Goal: Communication & Community: Answer question/provide support

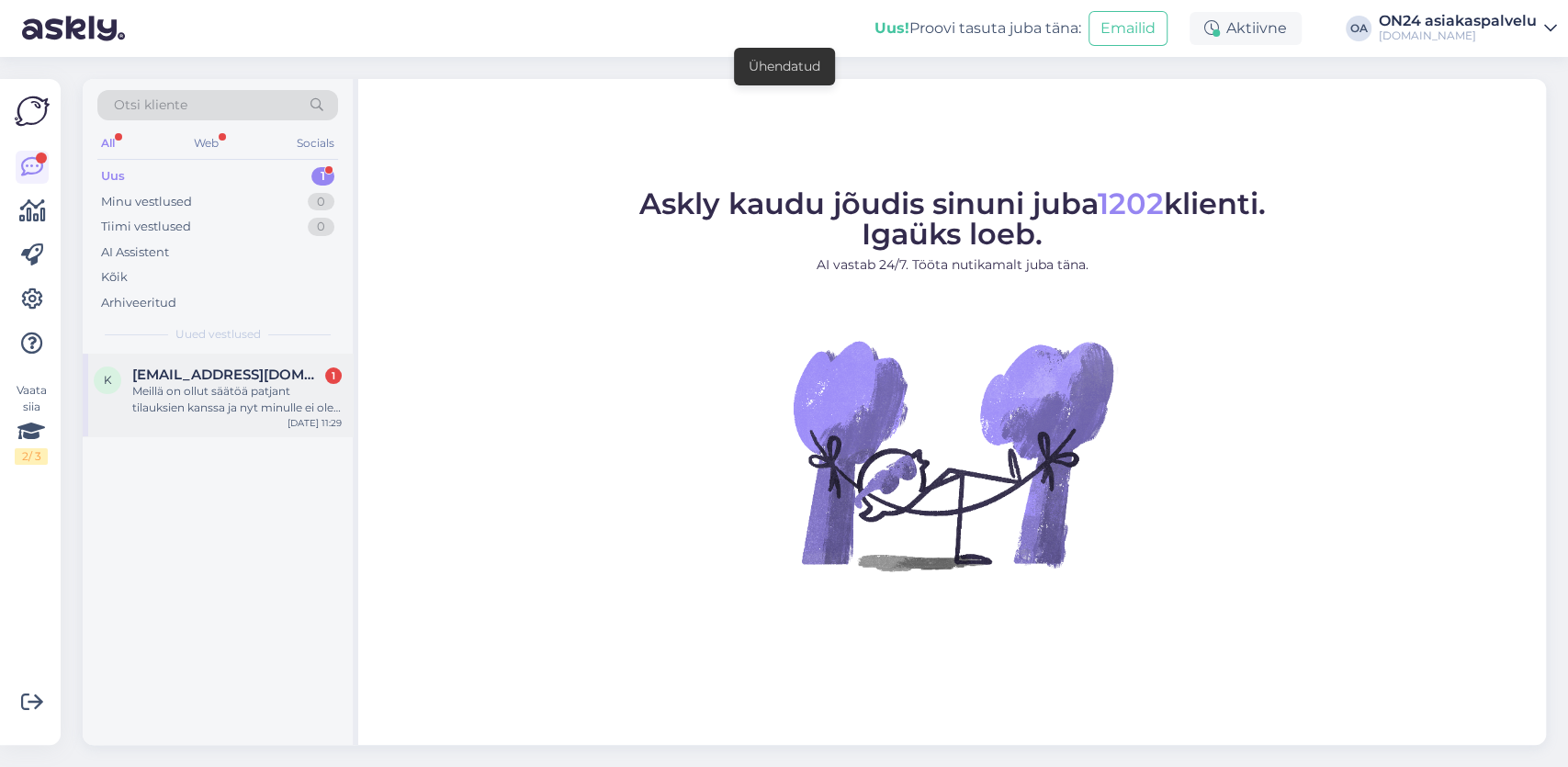
click at [247, 412] on div "Meillä on ollut säätöä patjant tilauksien kanssa ja nyt minulle ei ole vieläköä…" at bounding box center [236, 399] width 210 height 33
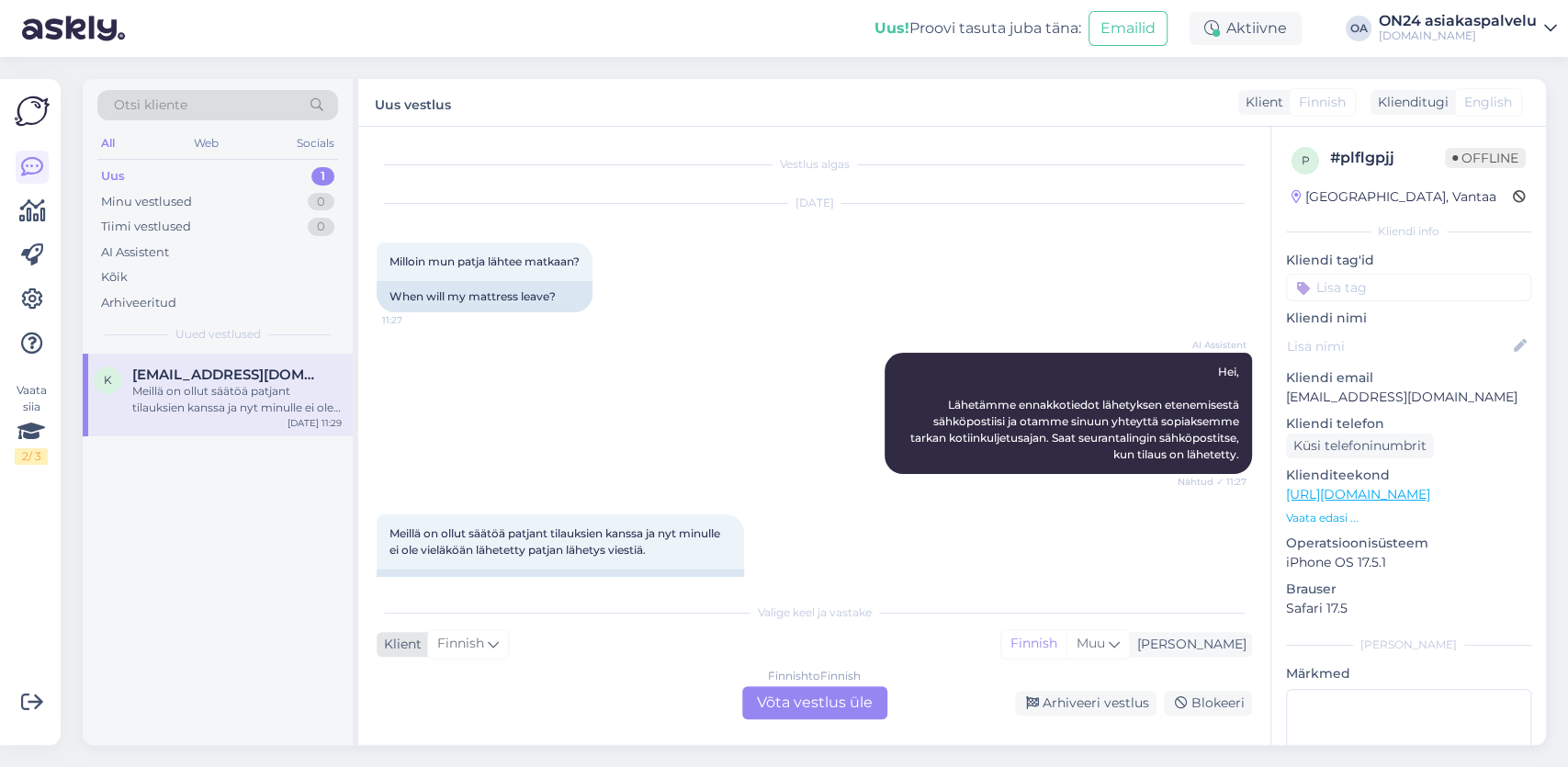
click at [494, 645] on icon at bounding box center [493, 643] width 11 height 21
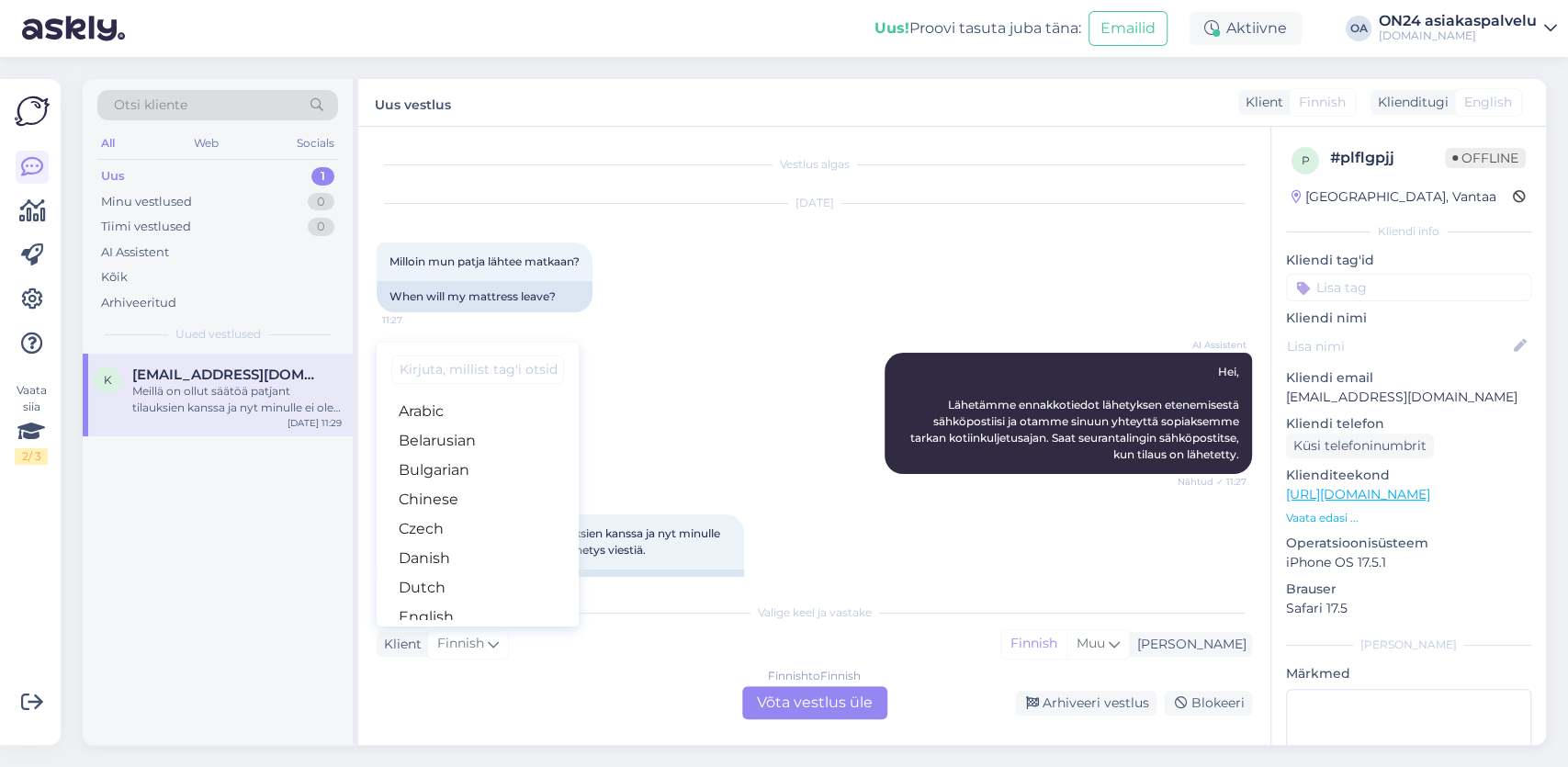
click at [809, 691] on div "Finnish to Finnish Võta vestlus üle" at bounding box center [814, 702] width 146 height 33
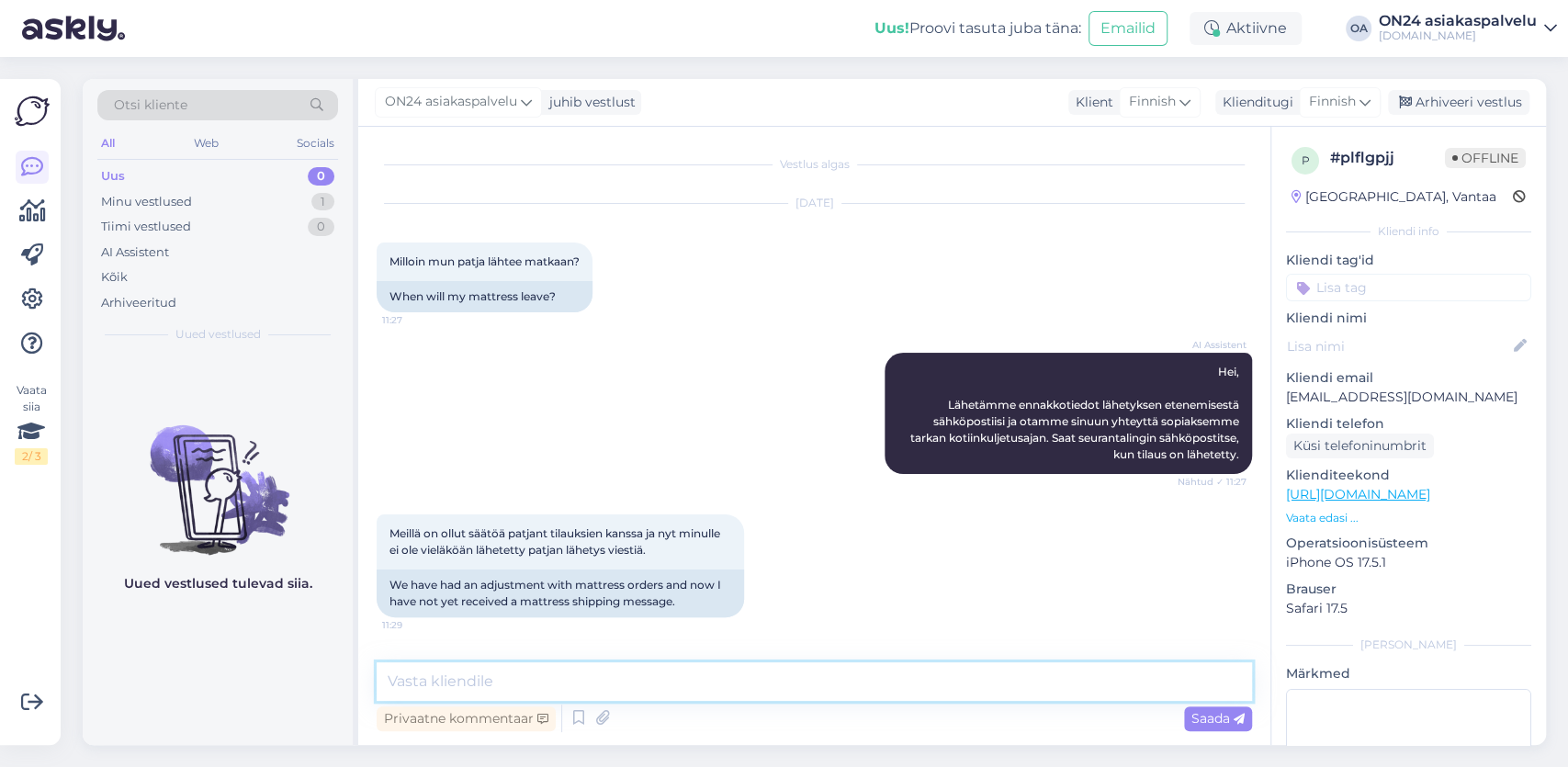
click at [469, 687] on textarea at bounding box center [814, 680] width 875 height 38
paste textarea "E [DATE] 09:53"
click at [593, 678] on textarea "Hei, kiitos viestistä. Vaihdoit patjan tilaukseesi, uusi toimitusa" at bounding box center [814, 680] width 875 height 38
click at [935, 668] on textarea "Hei, kiitos viestistä. Vaihdoit [DATE] patjan tilaukseesi, uusi toimitusa" at bounding box center [814, 680] width 875 height 38
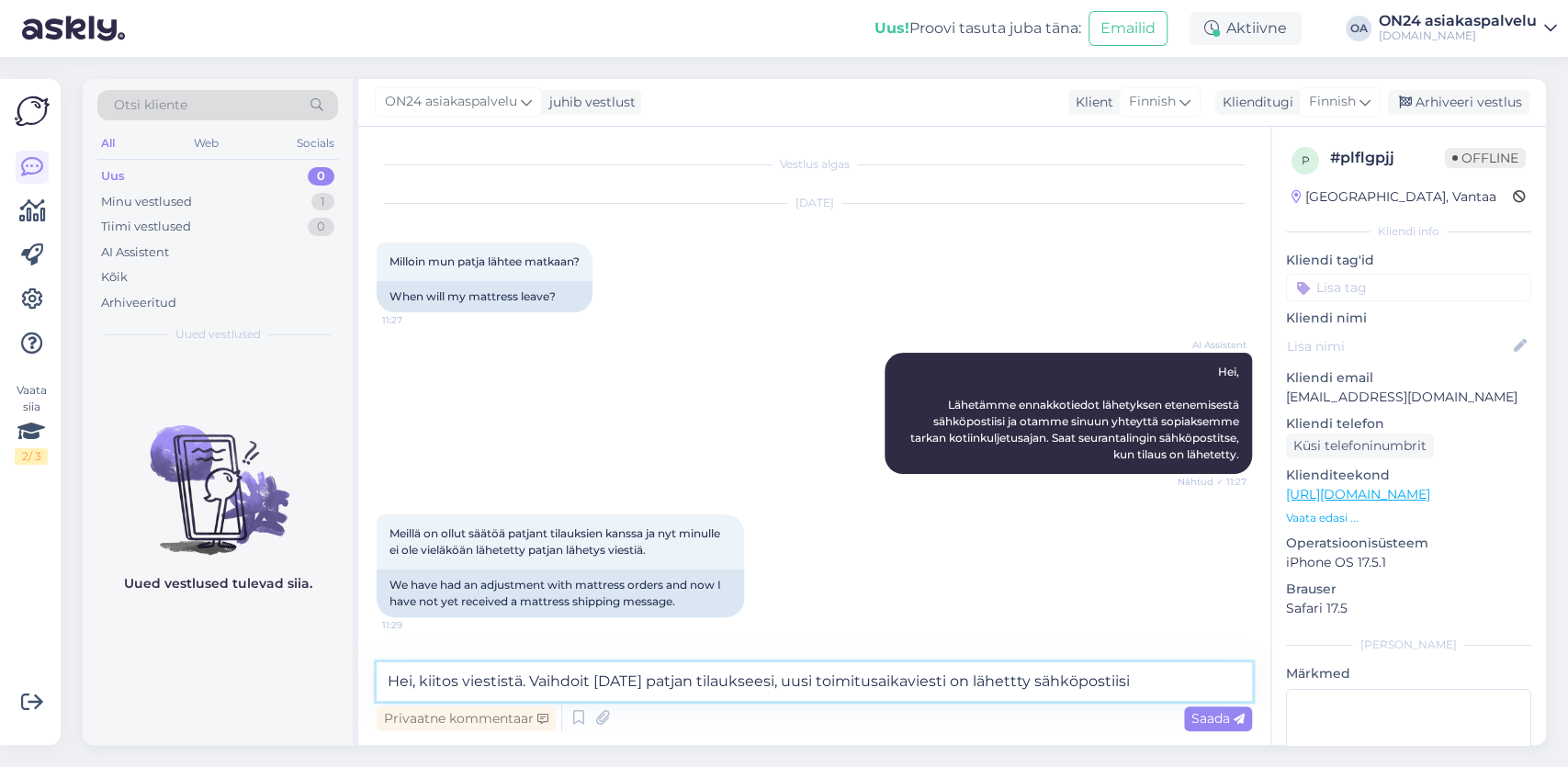
paste textarea "E [DATE] 09:53"
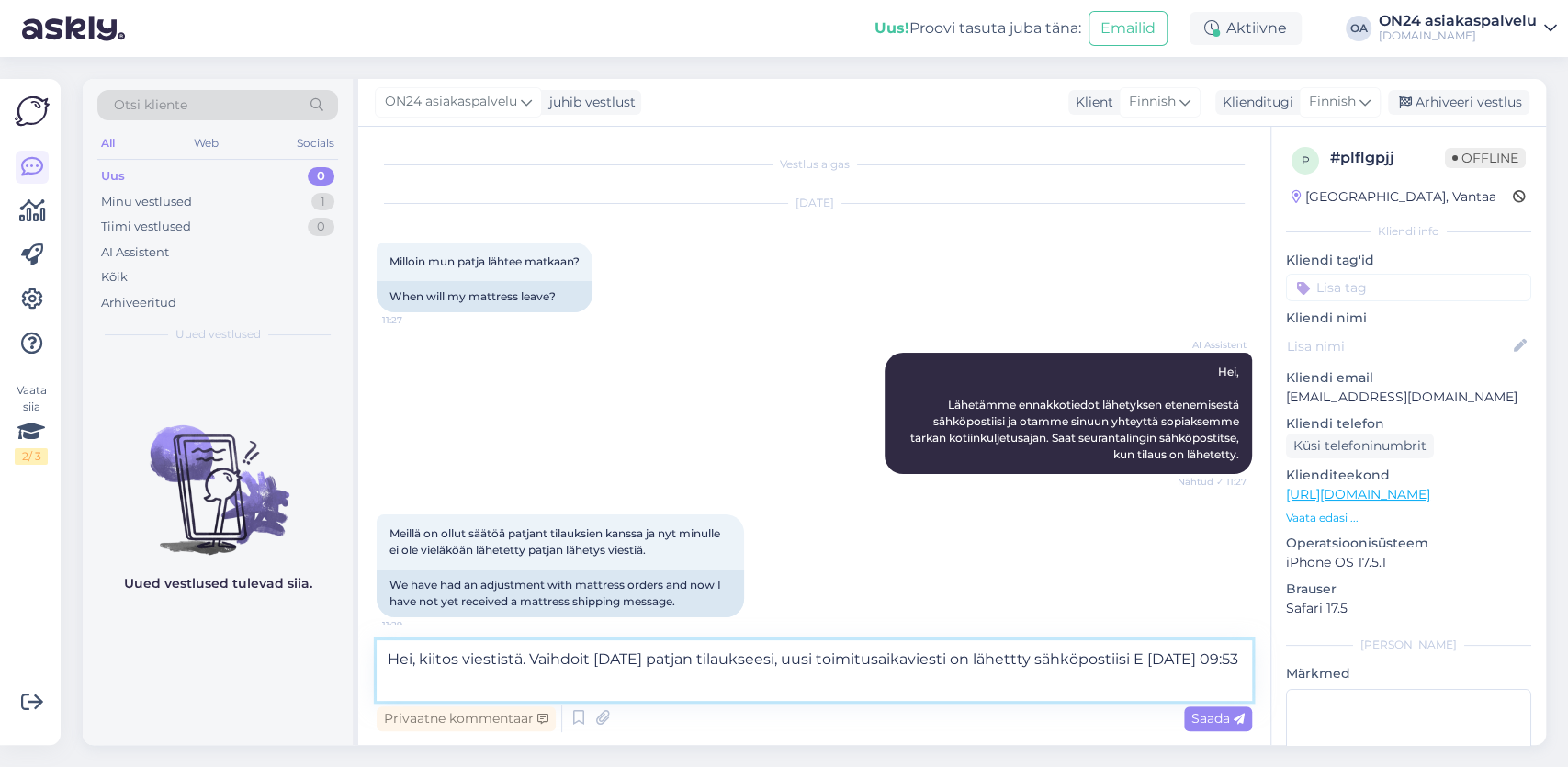
click at [560, 685] on textarea "Hei, kiitos viestistä. Vaihdoit [DATE] patjan tilaukseesi, uusi toimitusaikavie…" at bounding box center [814, 671] width 875 height 61
paste textarea "Tilaus 1216216 / patja 180x200 cm luovutetaan Postin kuljetukselle [DATE]. Mikä…"
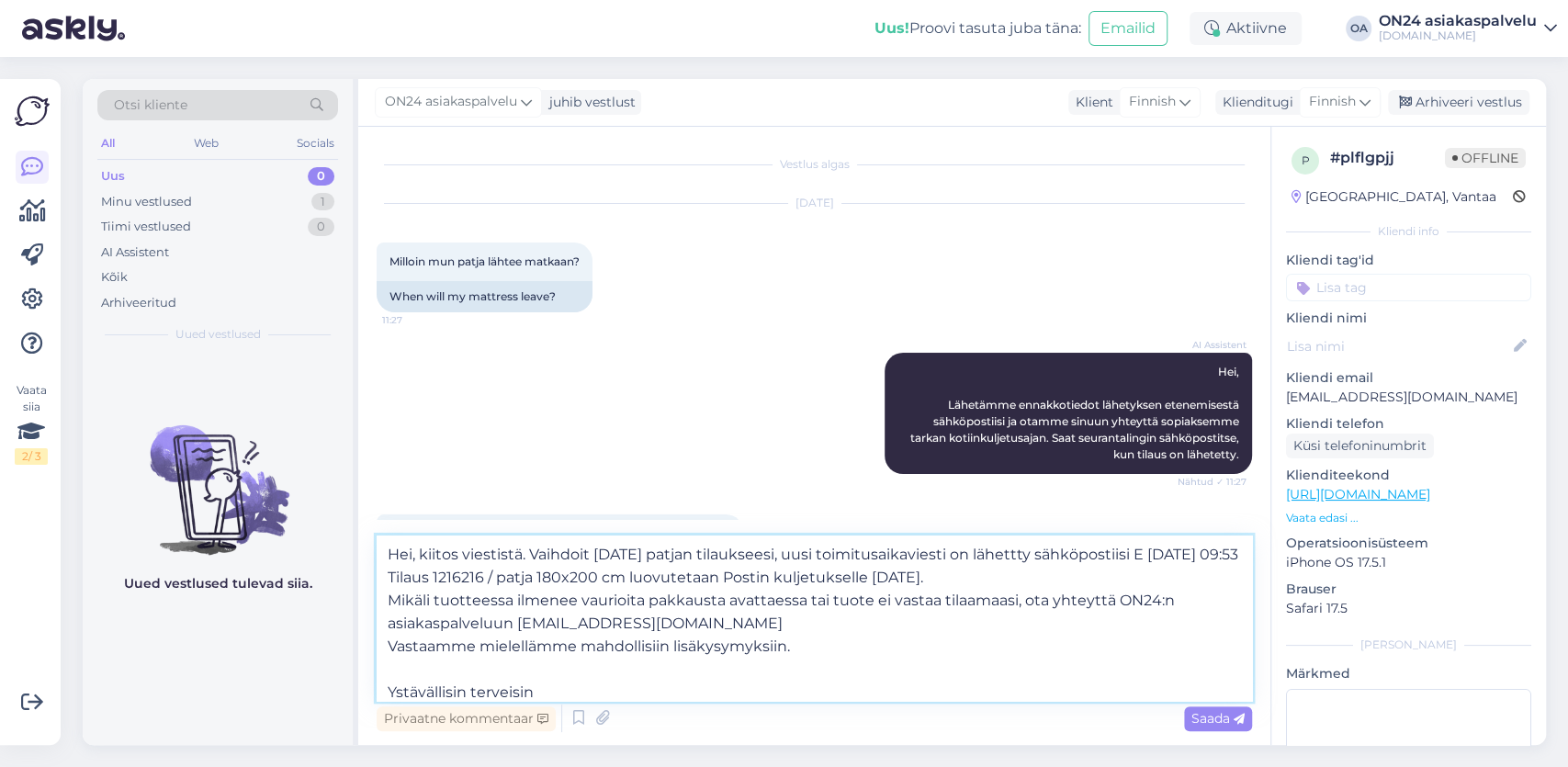
click at [800, 648] on textarea "Hei, kiitos viestistä. Vaihdoit [DATE] patjan tilaukseesi, uusi toimitusaikavie…" at bounding box center [814, 618] width 875 height 165
click at [830, 650] on textarea "Hei, kiitos viestistä. Vaihdoit [DATE] patjan tilaukseesi, uusi toimitusaikavie…" at bounding box center [814, 618] width 875 height 165
drag, startPoint x: 395, startPoint y: 606, endPoint x: 464, endPoint y: 642, distance: 77.8
click at [464, 642] on textarea "Hei, kiitos viestistä. Vaihdoit [DATE] patjan tilaukseesi, uusi toimitusaikavie…" at bounding box center [814, 618] width 875 height 165
drag, startPoint x: 451, startPoint y: 621, endPoint x: 413, endPoint y: 594, distance: 46.6
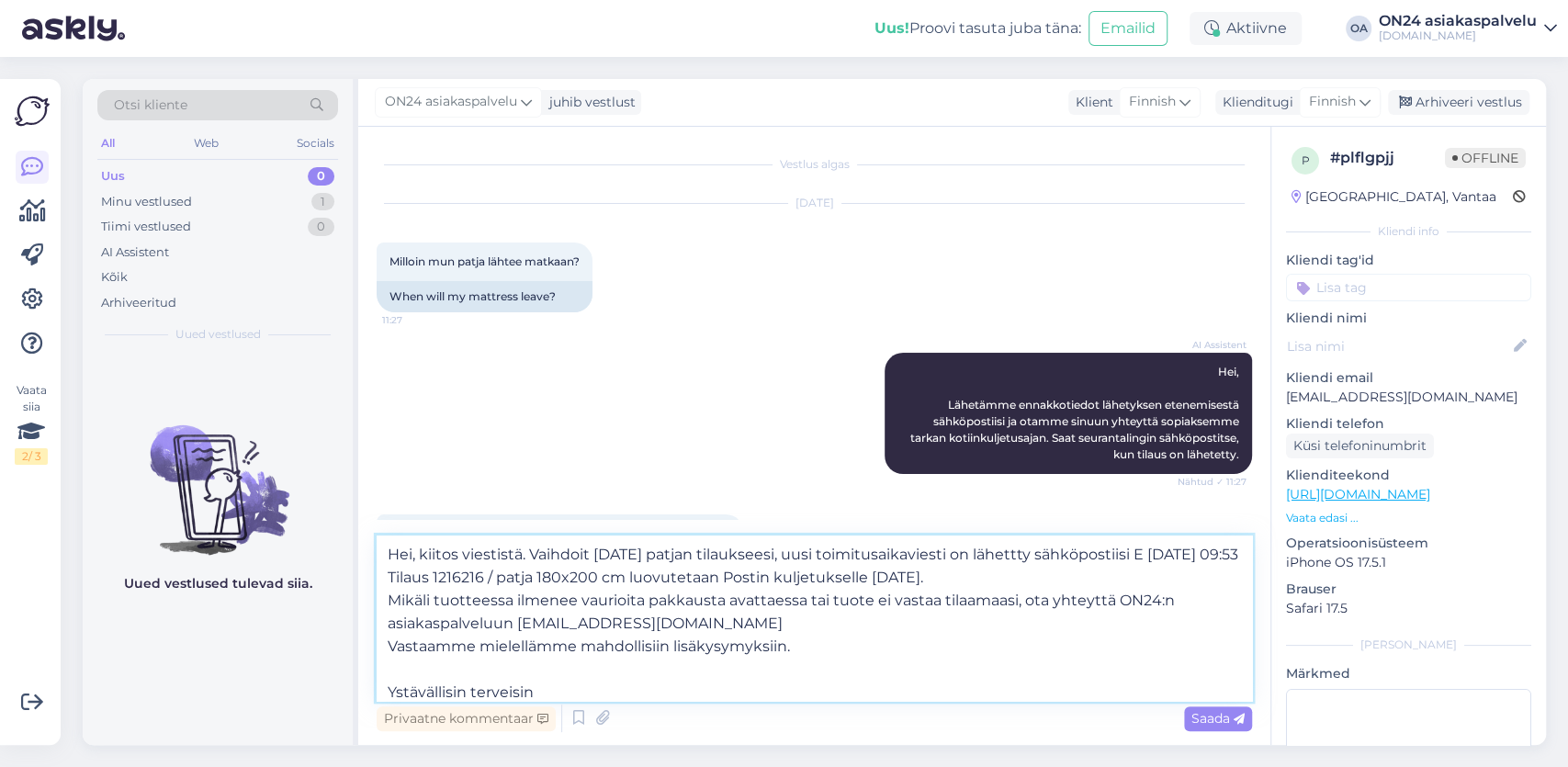
click at [450, 620] on textarea "Hei, kiitos viestistä. Vaihdoit [DATE] patjan tilaukseesi, uusi toimitusaikavie…" at bounding box center [814, 618] width 875 height 165
drag, startPoint x: 383, startPoint y: 602, endPoint x: 624, endPoint y: 696, distance: 258.7
click at [624, 696] on textarea "Hei, kiitos viestistä. Vaihdoit [DATE] patjan tilaukseesi, uusi toimitusaikavie…" at bounding box center [814, 618] width 875 height 165
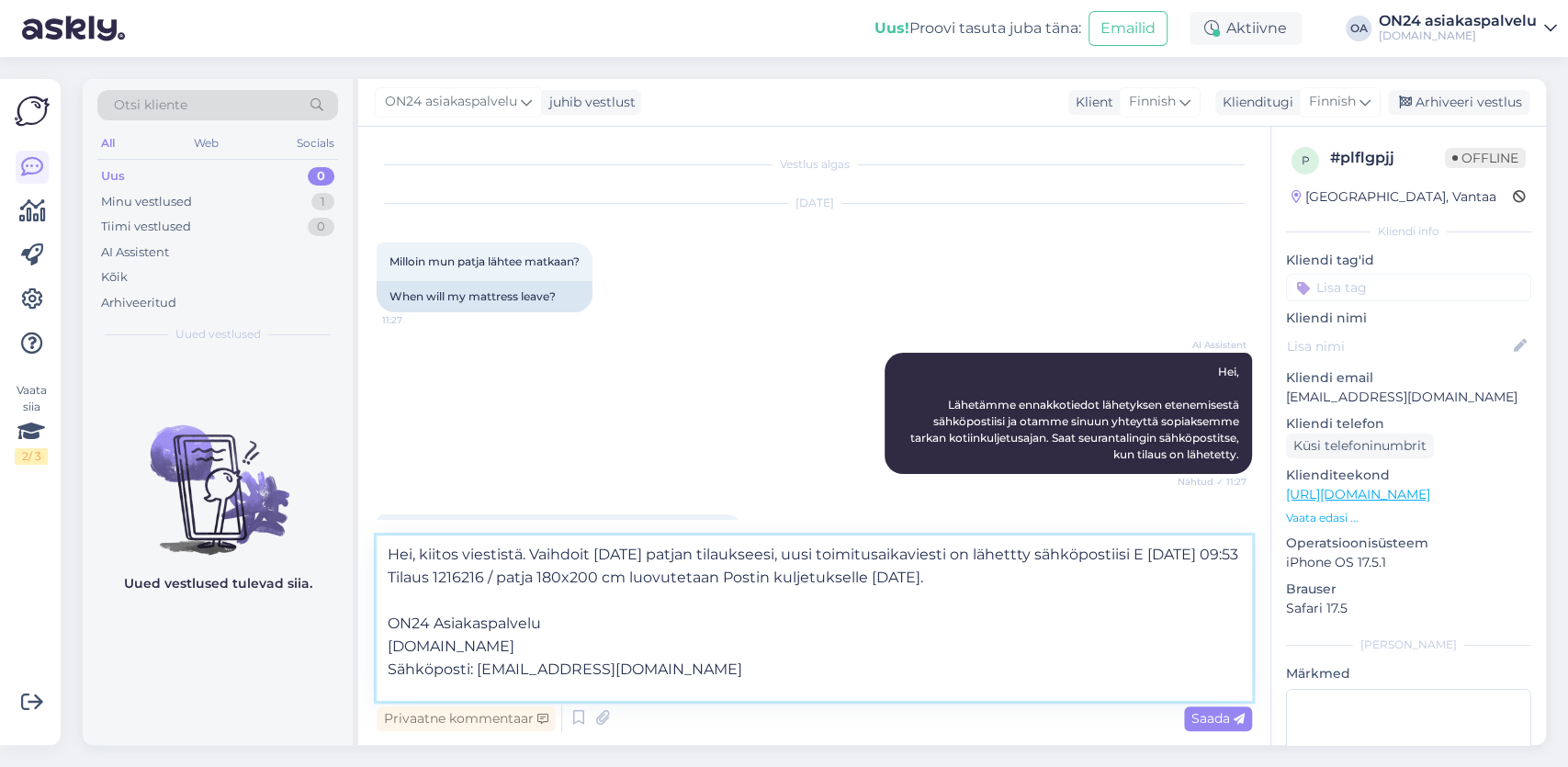
drag, startPoint x: 602, startPoint y: 678, endPoint x: 393, endPoint y: 618, distance: 217.4
click at [393, 618] on textarea "Hei, kiitos viestistä. Vaihdoit [DATE] patjan tilaukseesi, uusi toimitusaikavie…" at bounding box center [814, 618] width 875 height 165
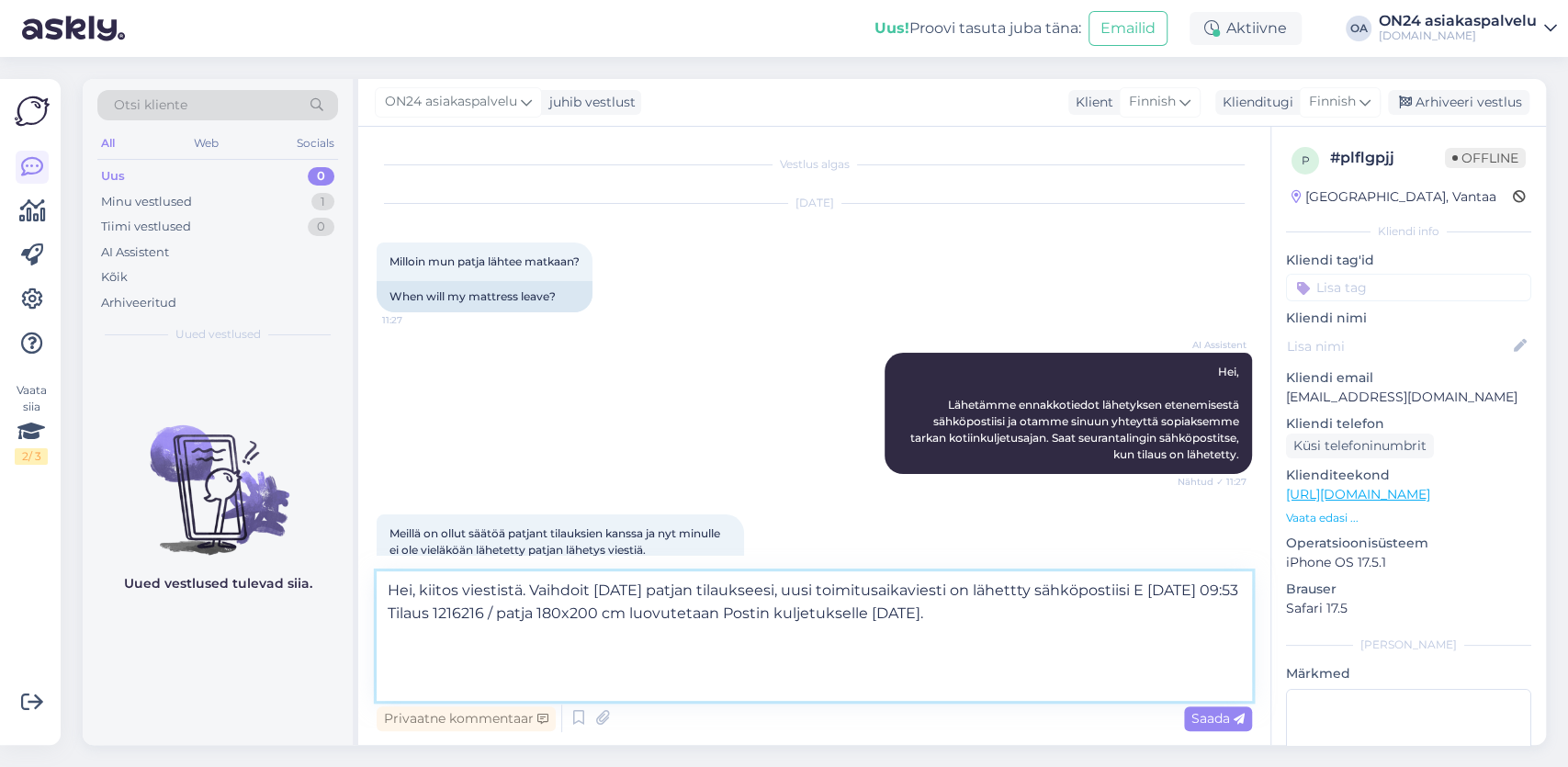
click at [1116, 620] on textarea "Hei, kiitos viestistä. Vaihdoit [DATE] patjan tilaukseesi, uusi toimitusaikavie…" at bounding box center [814, 636] width 875 height 130
type textarea "Hei, kiitos viestistä. Vaihdoit [DATE] patjan tilaukseesi, uusi toimitusaikavie…"
click at [1210, 715] on span "Saada" at bounding box center [1218, 718] width 53 height 17
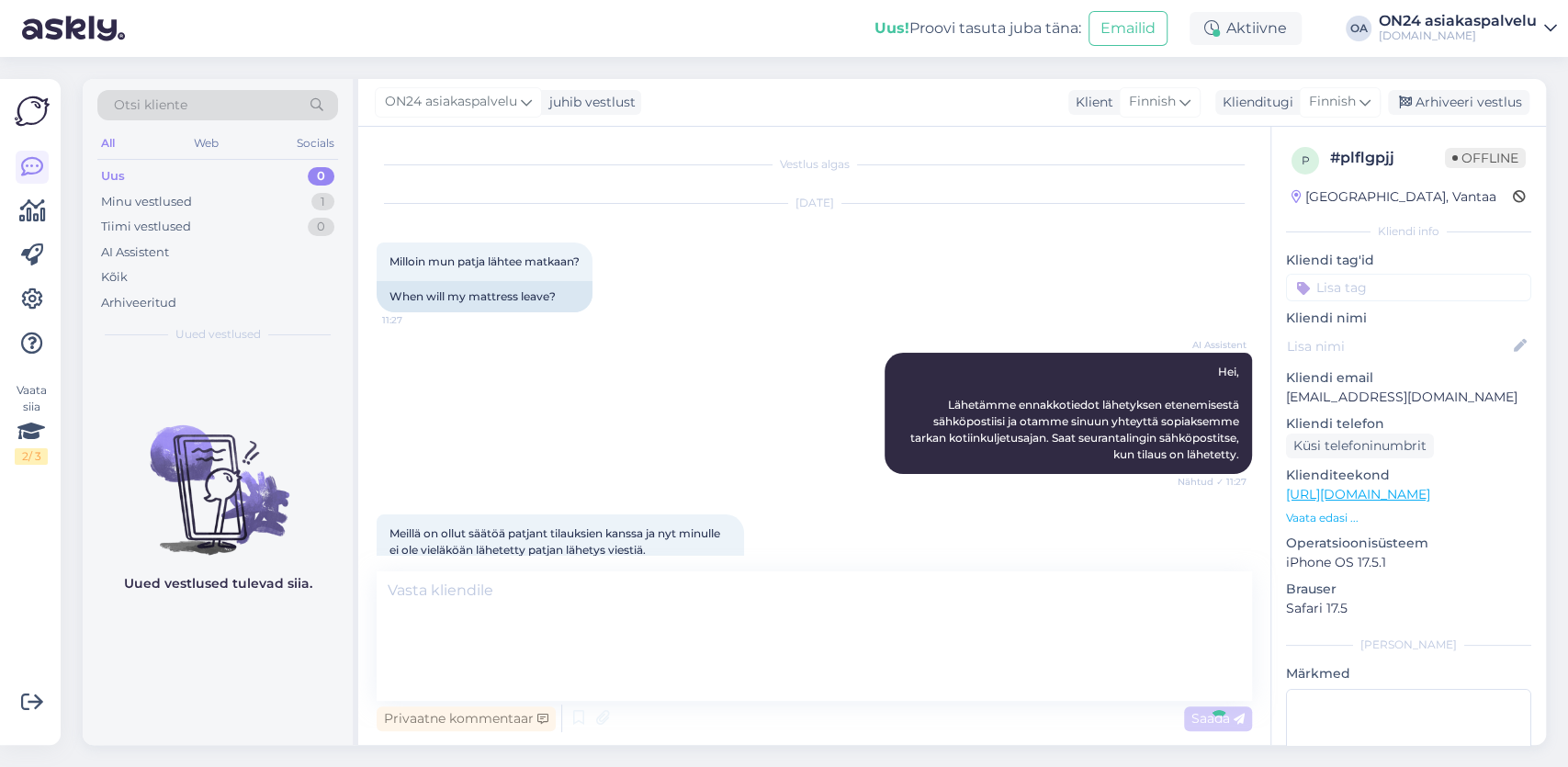
scroll to position [152, 0]
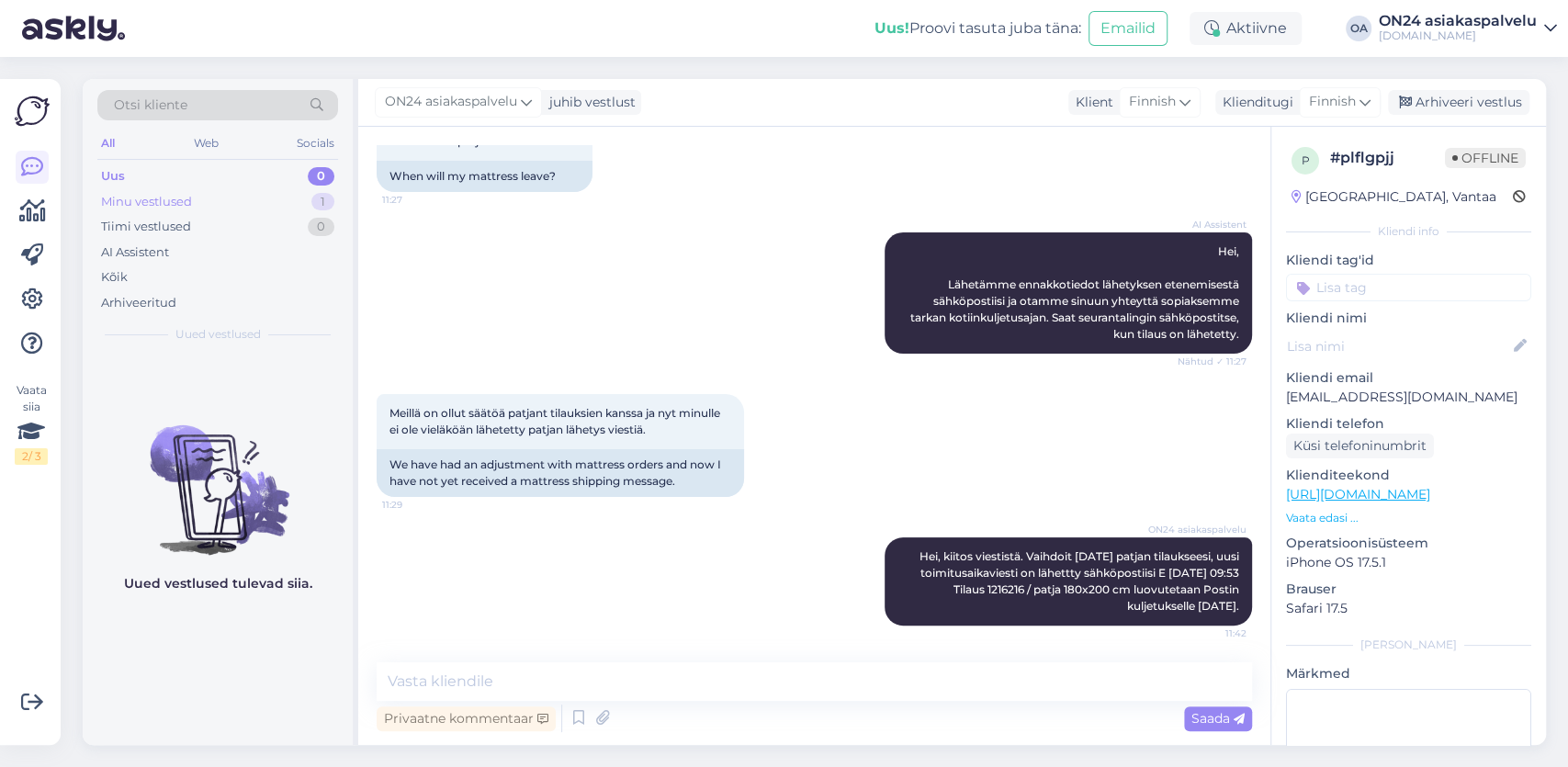
click at [221, 201] on div "Minu vestlused 1" at bounding box center [217, 202] width 241 height 26
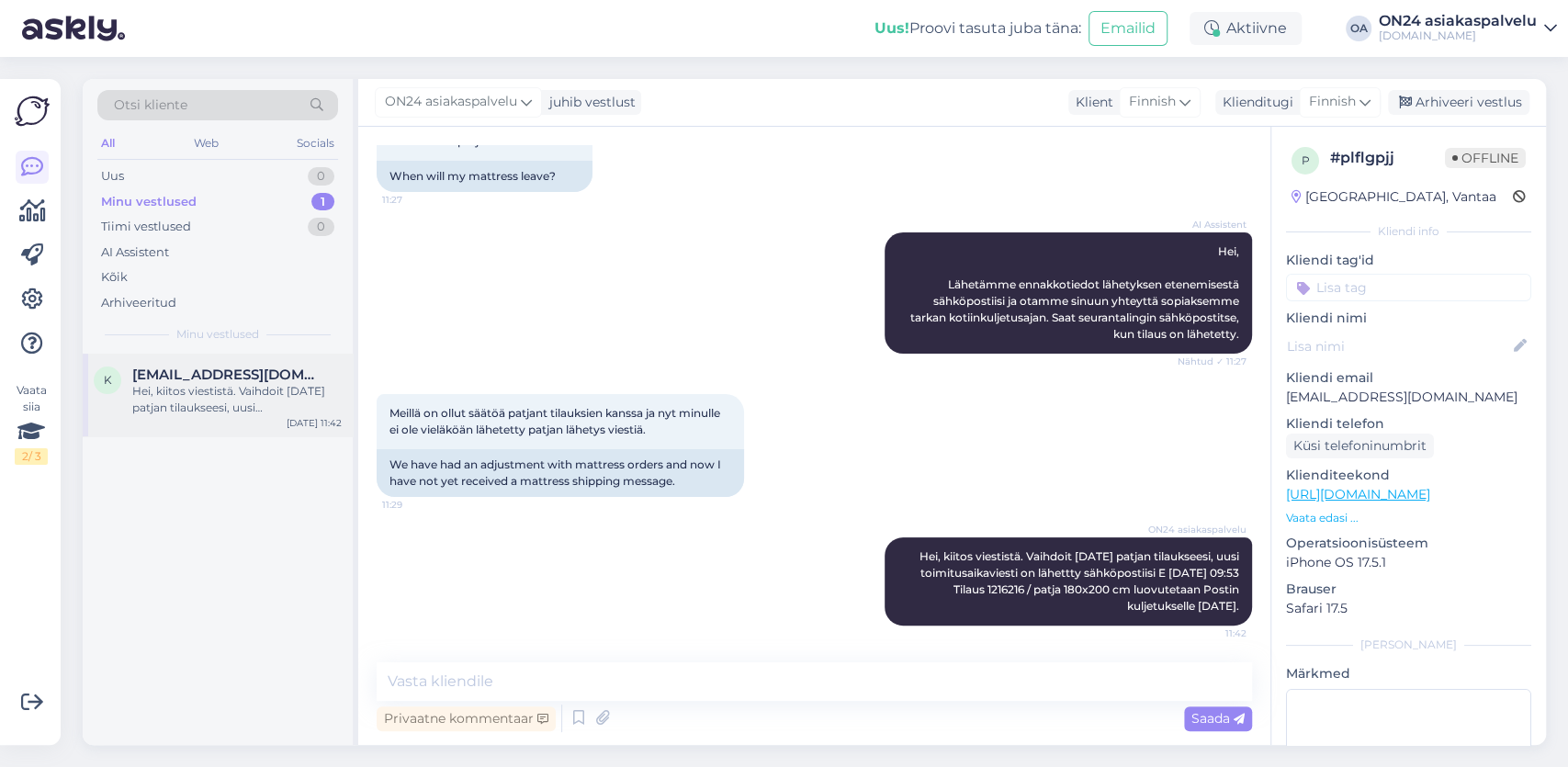
click at [243, 394] on div "Hei, kiitos viestistä. Vaihdoit [DATE] patjan tilaukseesi, uusi toimitusaikavie…" at bounding box center [236, 399] width 210 height 33
click at [1494, 104] on div "Arhiveeri vestlus" at bounding box center [1459, 102] width 142 height 25
